Goal: Entertainment & Leisure: Consume media (video, audio)

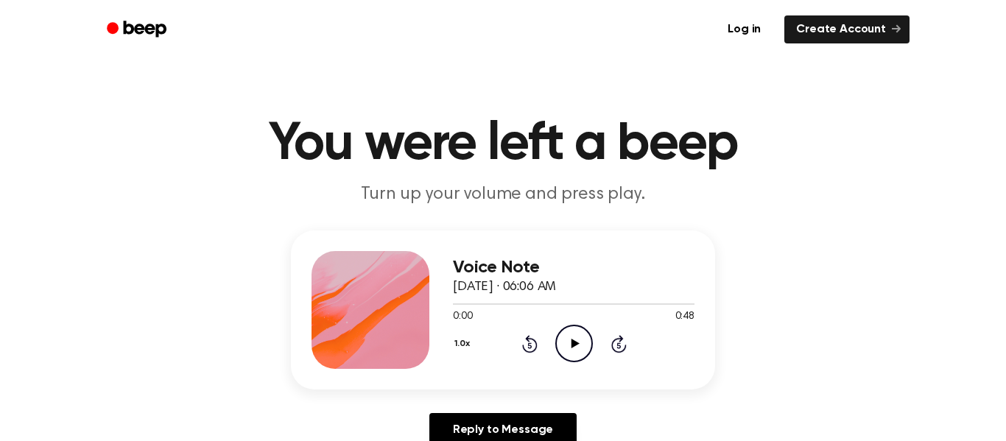
click at [566, 331] on icon "Play Audio" at bounding box center [574, 344] width 38 height 38
click at [544, 302] on div at bounding box center [574, 303] width 242 height 12
click at [566, 355] on icon "Pause Audio" at bounding box center [574, 344] width 38 height 38
click at [568, 352] on icon "Play Audio" at bounding box center [574, 344] width 38 height 38
click at [528, 348] on icon at bounding box center [529, 345] width 4 height 6
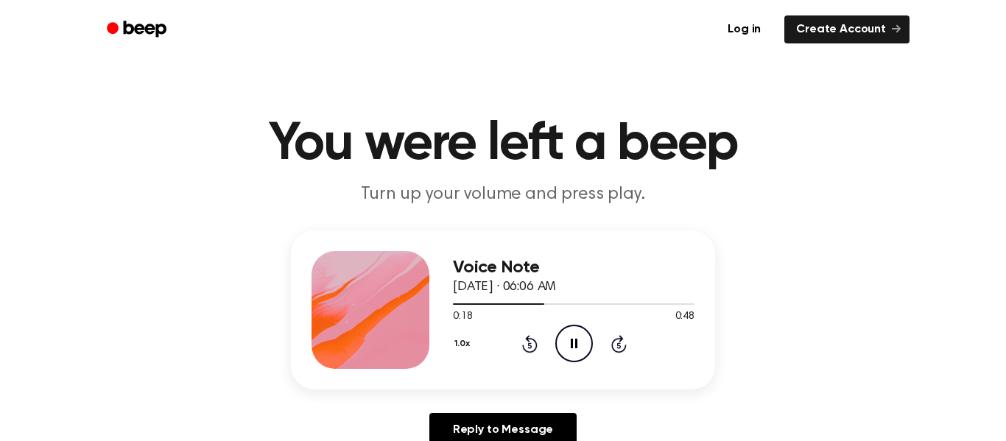
click at [528, 348] on icon at bounding box center [529, 345] width 4 height 6
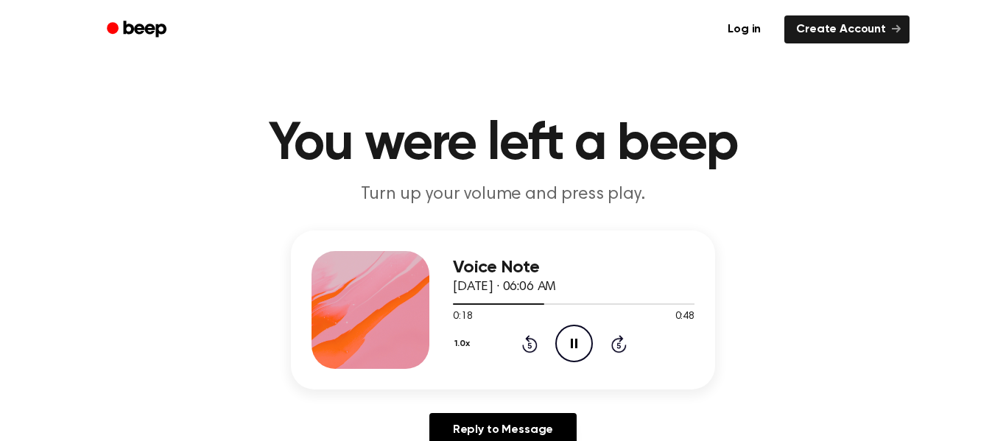
click at [528, 348] on icon at bounding box center [529, 345] width 4 height 6
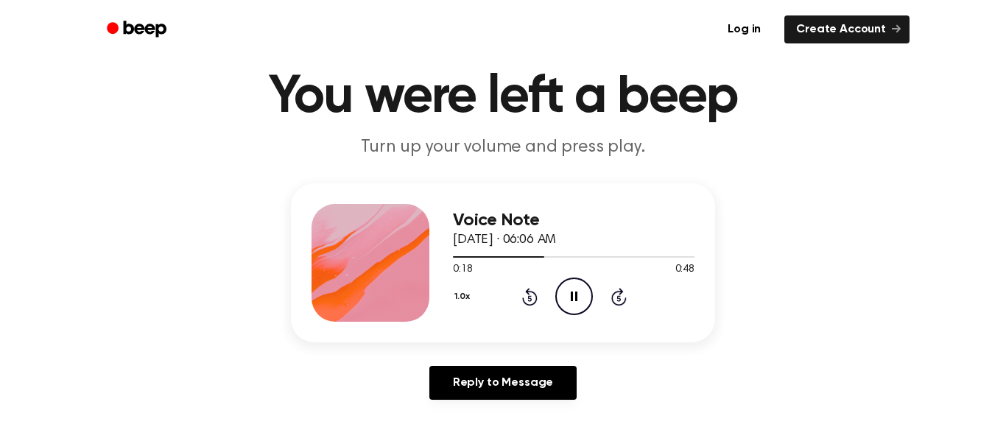
scroll to position [49, 0]
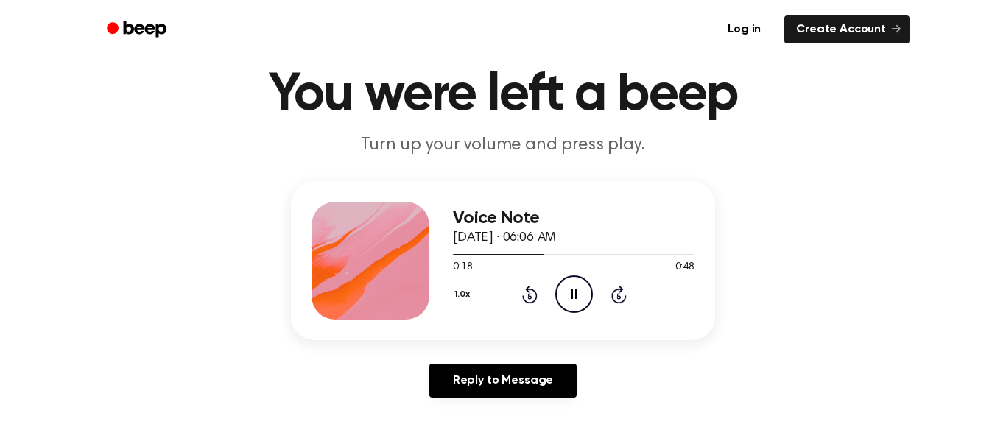
click at [566, 312] on icon "Pause Audio" at bounding box center [574, 294] width 38 height 38
click at [563, 306] on icon "Play Audio" at bounding box center [574, 294] width 38 height 38
click at [566, 283] on icon "Play Audio" at bounding box center [574, 294] width 38 height 38
click at [619, 296] on icon at bounding box center [618, 296] width 4 height 6
click at [619, 297] on icon "Skip 5 seconds" at bounding box center [618, 294] width 16 height 19
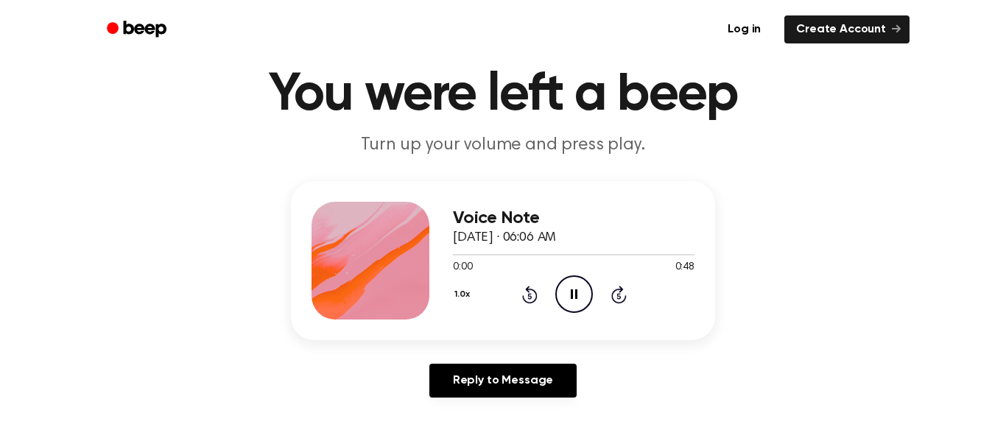
click at [614, 317] on div "Voice Note September 17, 2024 · 06:06 AM 0:00 0:48 Your browser does not suppor…" at bounding box center [574, 261] width 242 height 118
click at [618, 301] on icon "Skip 5 seconds" at bounding box center [618, 294] width 16 height 19
click at [618, 303] on icon at bounding box center [618, 295] width 15 height 18
click at [579, 303] on icon "Pause Audio" at bounding box center [574, 294] width 38 height 38
click at [585, 310] on icon "Play Audio" at bounding box center [574, 294] width 38 height 38
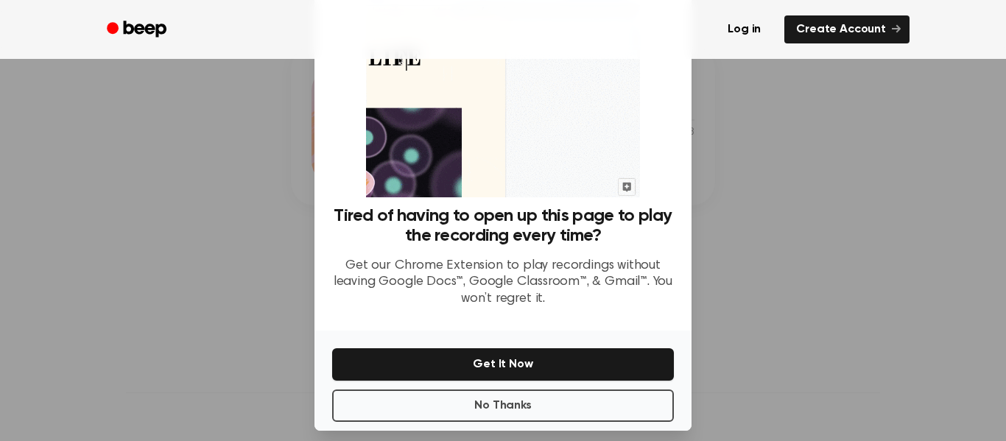
scroll to position [82, 0]
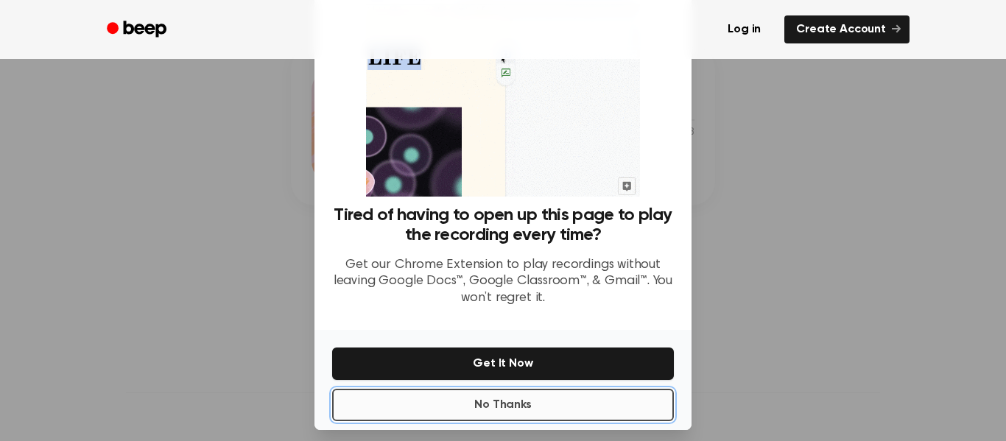
click at [537, 403] on button "No Thanks" at bounding box center [503, 405] width 342 height 32
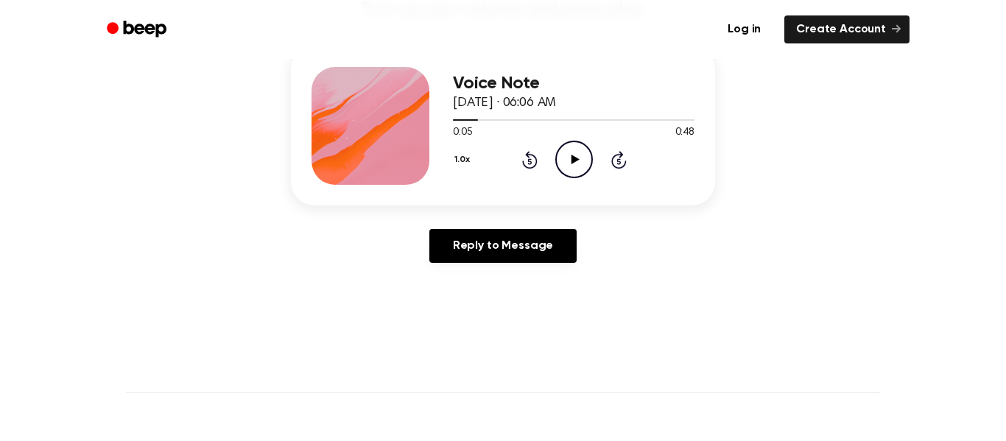
click at [568, 168] on icon "Play Audio" at bounding box center [574, 160] width 38 height 38
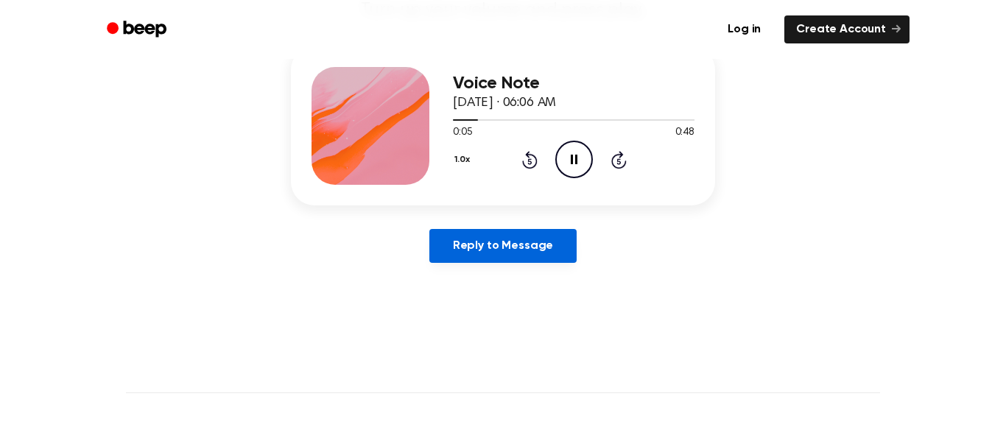
click at [515, 242] on link "Reply to Message" at bounding box center [502, 246] width 147 height 34
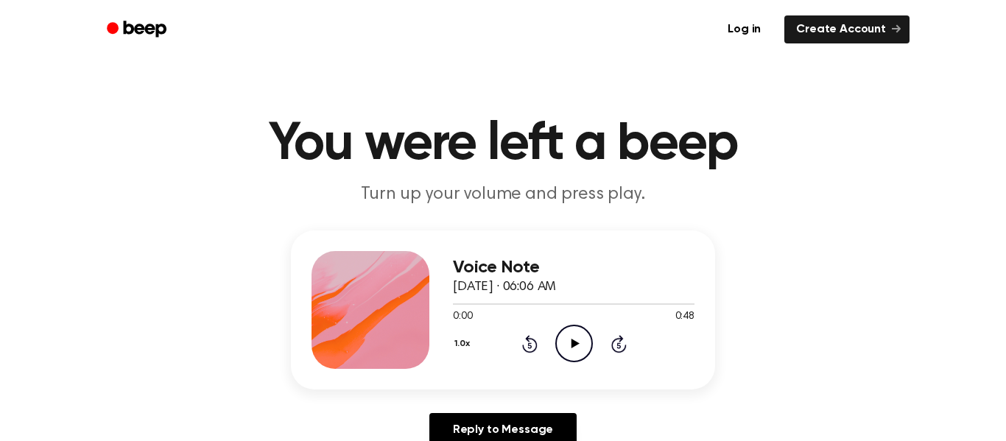
click at [572, 357] on icon "Play Audio" at bounding box center [574, 344] width 38 height 38
click at [571, 348] on icon at bounding box center [574, 344] width 7 height 10
click at [582, 345] on icon "Play Audio" at bounding box center [574, 344] width 38 height 38
click at [572, 353] on icon "Pause Audio" at bounding box center [574, 344] width 38 height 38
click at [573, 345] on icon at bounding box center [575, 344] width 8 height 10
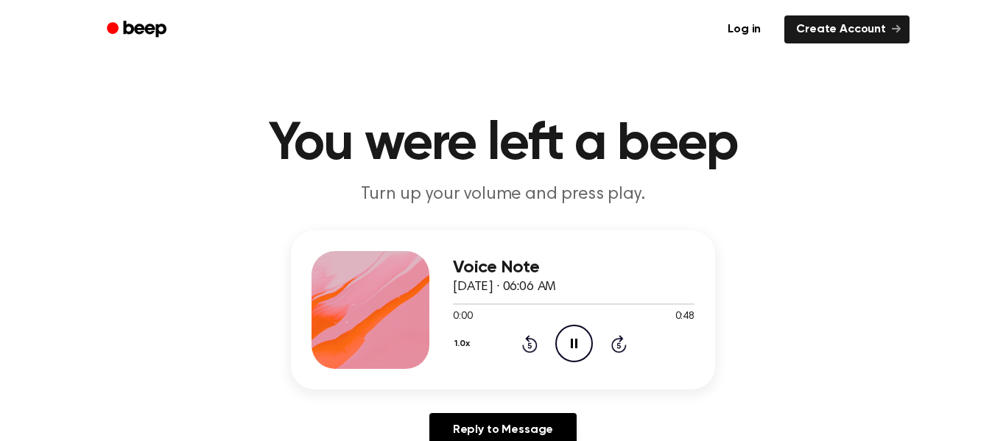
click at [573, 352] on icon "Pause Audio" at bounding box center [574, 344] width 38 height 38
click at [568, 358] on icon "Play Audio" at bounding box center [574, 344] width 38 height 38
click at [572, 350] on icon "Pause Audio" at bounding box center [574, 344] width 38 height 38
click at [578, 353] on icon "Pause Audio" at bounding box center [574, 344] width 38 height 38
click at [579, 357] on icon "Play Audio" at bounding box center [574, 344] width 38 height 38
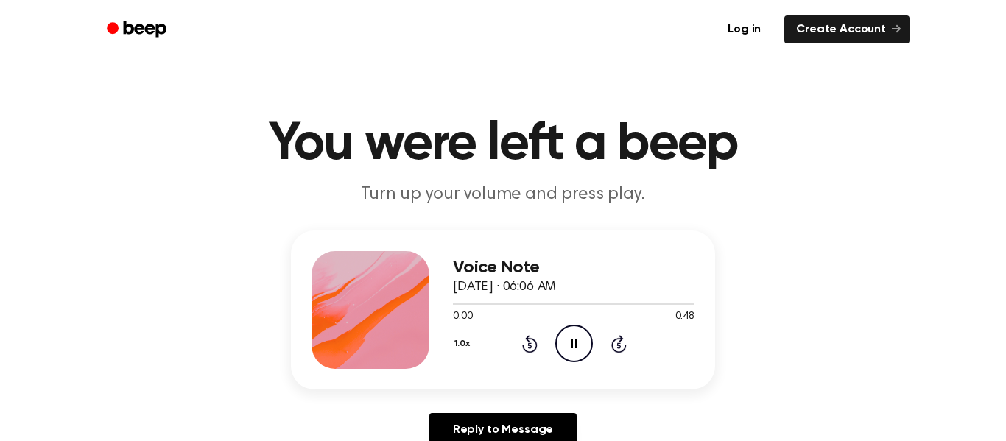
click at [577, 356] on icon "Pause Audio" at bounding box center [574, 344] width 38 height 38
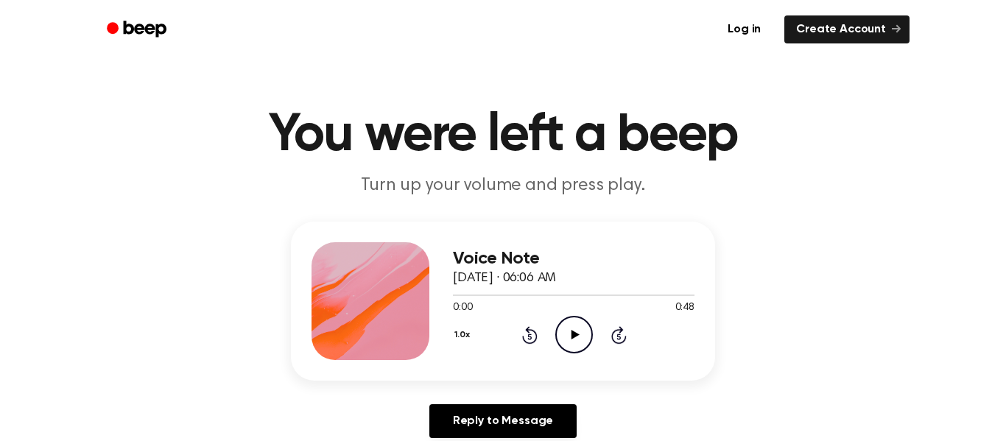
scroll to position [47, 0]
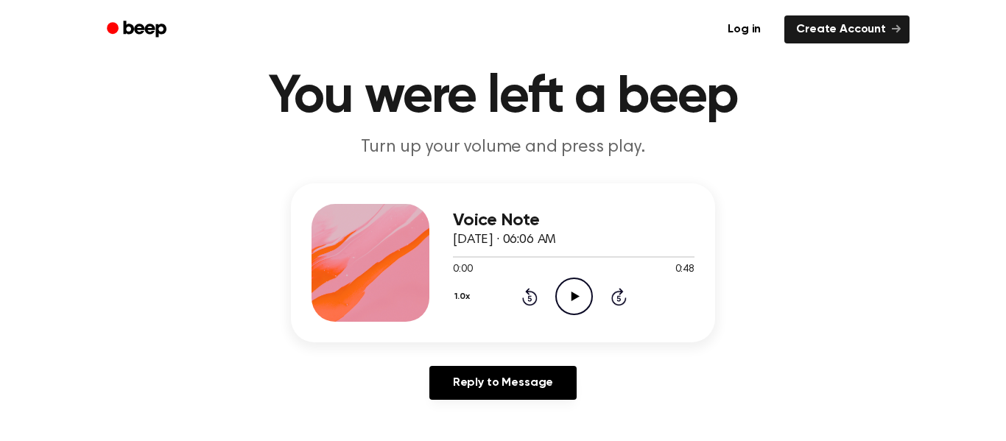
click at [576, 314] on icon "Play Audio" at bounding box center [574, 297] width 38 height 38
click at [577, 309] on icon "Pause Audio" at bounding box center [574, 297] width 38 height 38
click at [572, 304] on icon "Play Audio" at bounding box center [574, 297] width 38 height 38
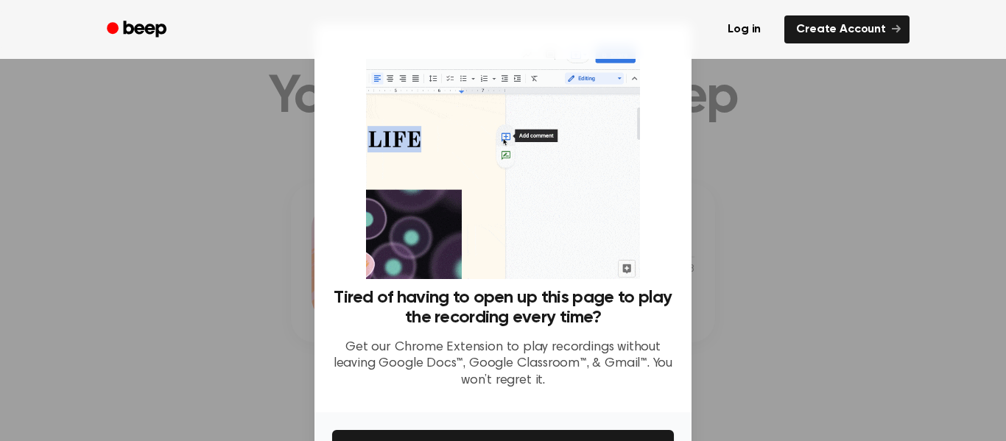
click at [584, 301] on h3 "Tired of having to open up this page to play the recording every time?" at bounding box center [503, 308] width 342 height 40
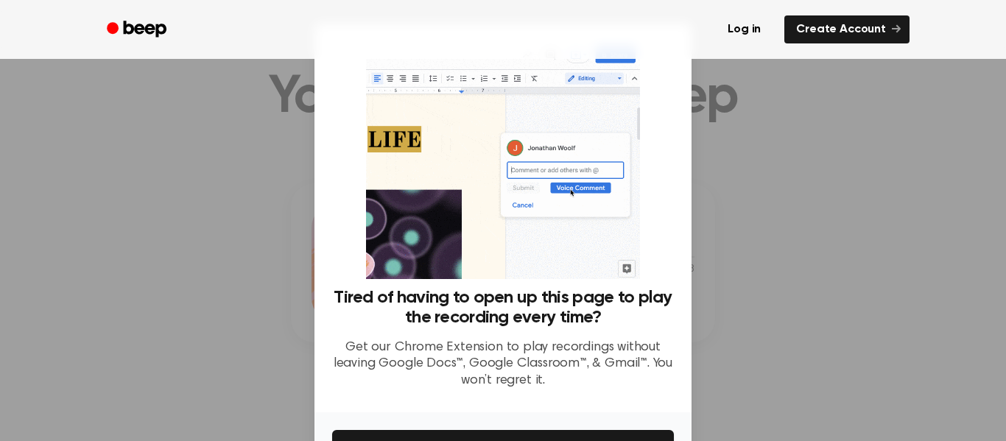
click at [574, 300] on h3 "Tired of having to open up this page to play the recording every time?" at bounding box center [503, 308] width 342 height 40
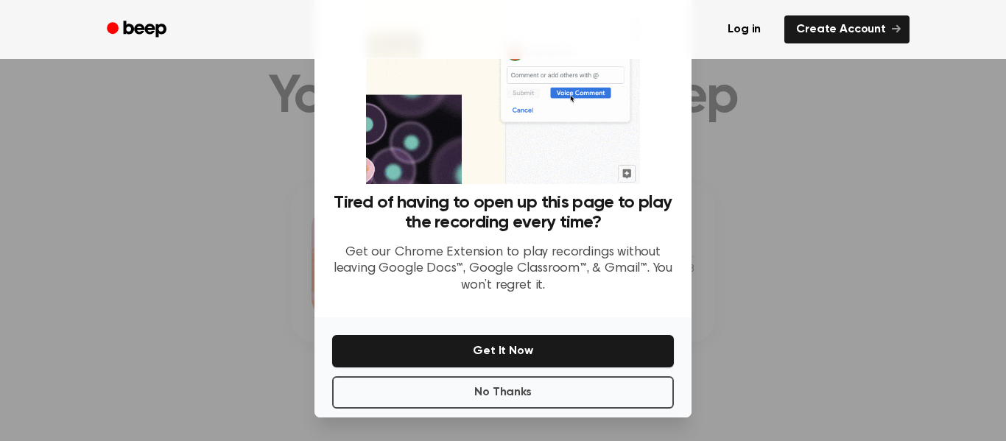
scroll to position [93, 0]
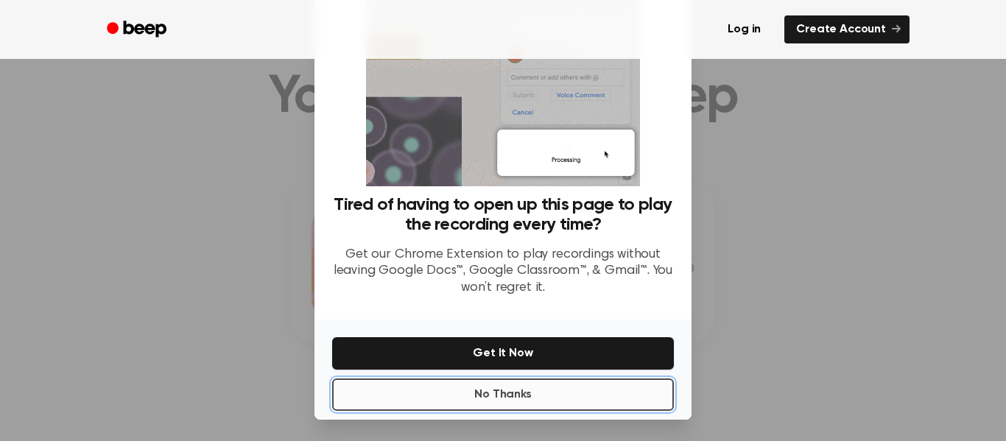
click at [514, 405] on button "No Thanks" at bounding box center [503, 394] width 342 height 32
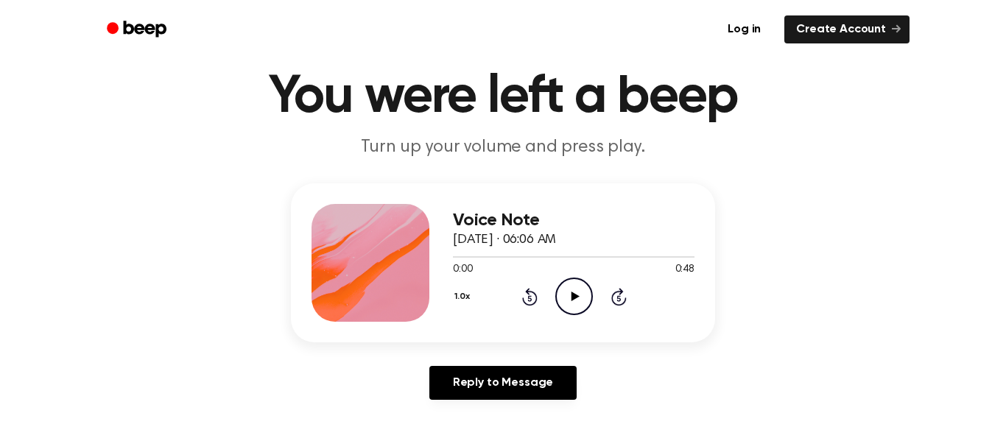
click at [459, 297] on button "1.0x" at bounding box center [464, 296] width 22 height 25
click at [491, 429] on div "1.5x" at bounding box center [481, 433] width 57 height 27
click at [563, 288] on icon "Play Audio" at bounding box center [574, 297] width 38 height 38
click at [572, 303] on icon "Play Audio" at bounding box center [574, 297] width 38 height 38
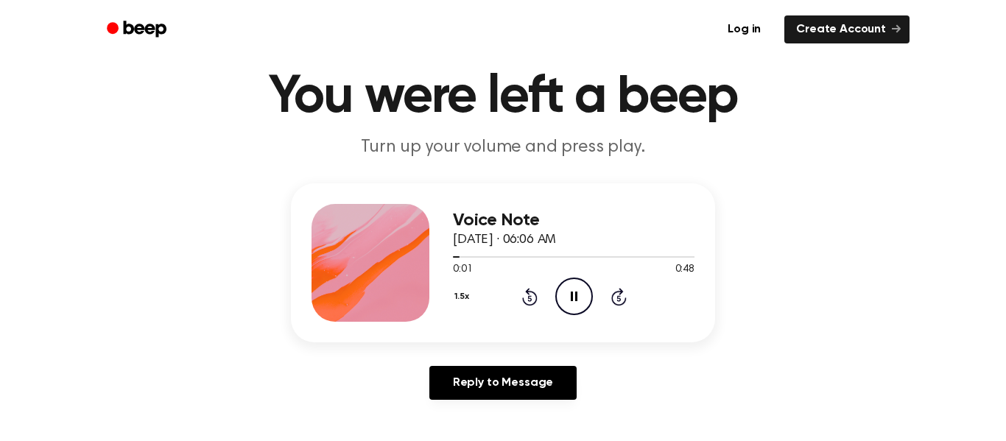
click at [579, 303] on icon "Pause Audio" at bounding box center [574, 297] width 38 height 38
click at [575, 296] on icon at bounding box center [575, 297] width 8 height 10
click at [458, 299] on button "1.5x" at bounding box center [463, 296] width 21 height 25
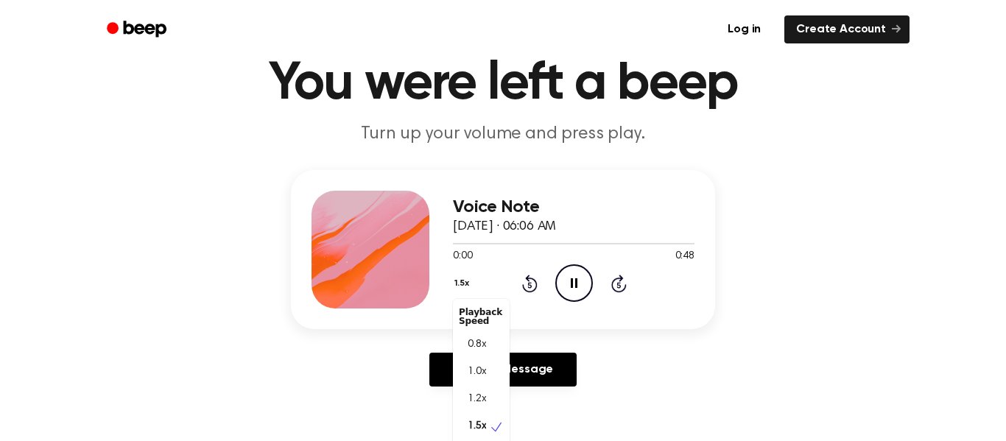
click at [478, 349] on span "0.8x" at bounding box center [477, 344] width 18 height 15
click at [492, 384] on div "1.0x" at bounding box center [481, 372] width 57 height 27
click at [566, 280] on icon "Play Audio" at bounding box center [574, 283] width 38 height 38
click at [585, 283] on icon "Pause Audio" at bounding box center [574, 283] width 38 height 38
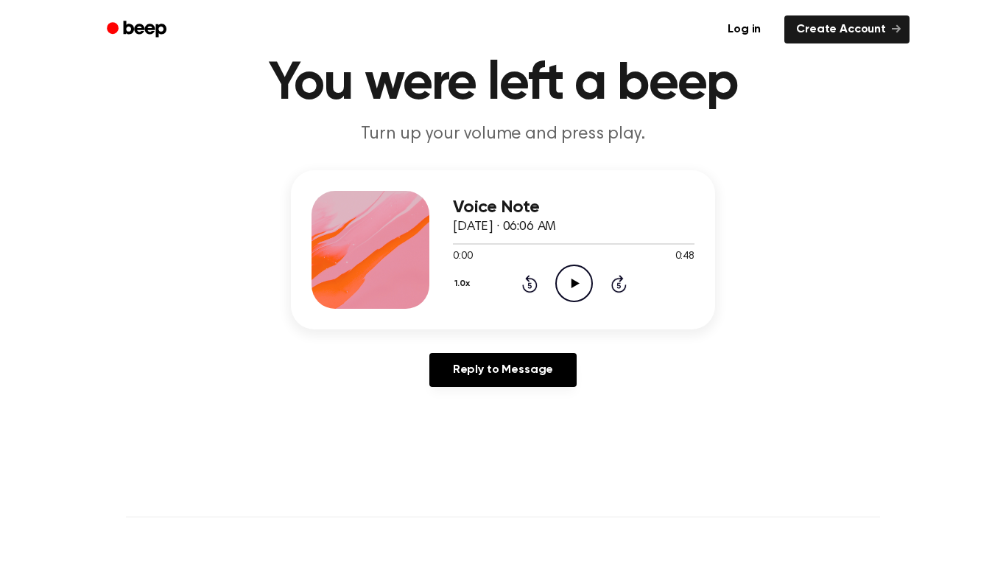
click at [651, 423] on main "You were left a beep Turn up your volume and press play. Voice Note [DATE] · 06…" at bounding box center [503, 394] width 1006 height 908
click at [928, 139] on header "You were left a beep Turn up your volume and press play." at bounding box center [503, 101] width 970 height 89
